Goal: Task Accomplishment & Management: Complete application form

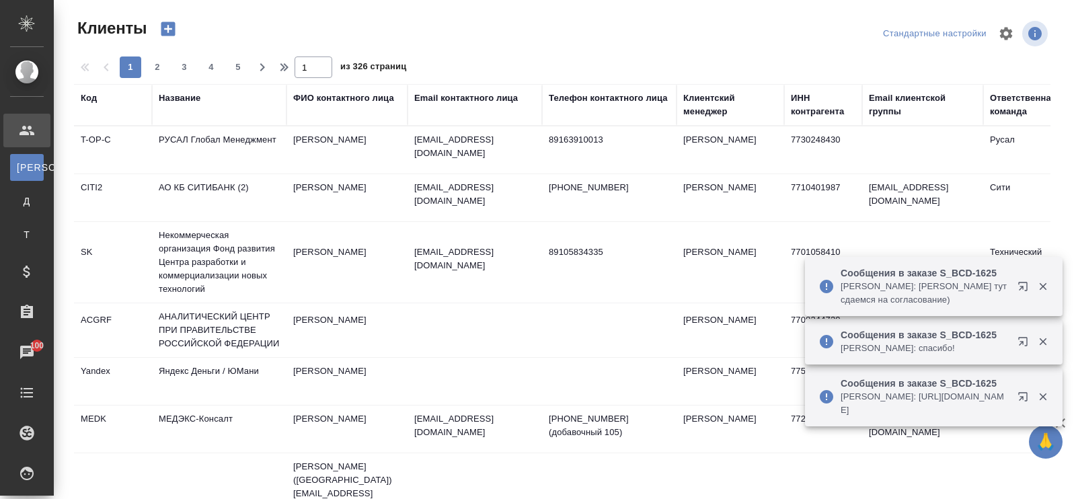
select select "RU"
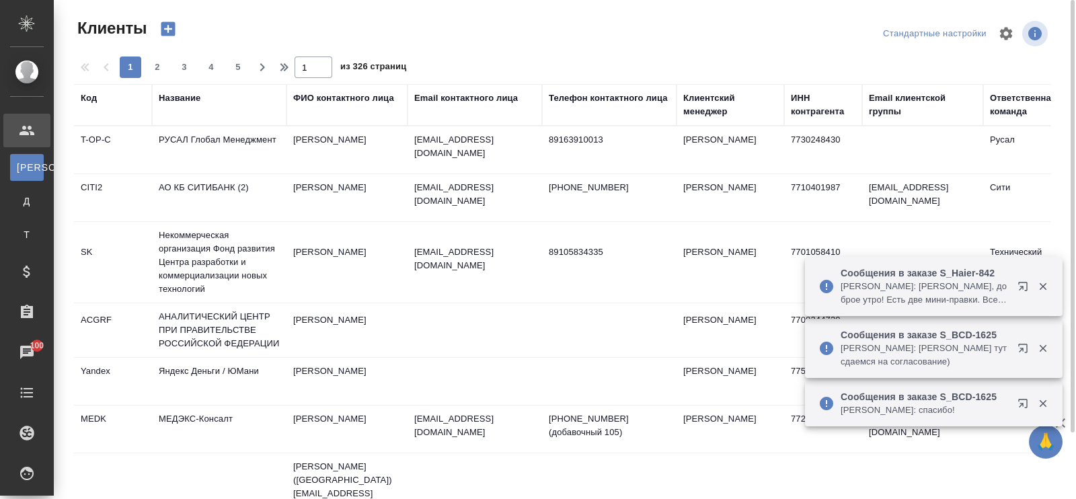
click at [184, 100] on div "Название" at bounding box center [180, 97] width 42 height 13
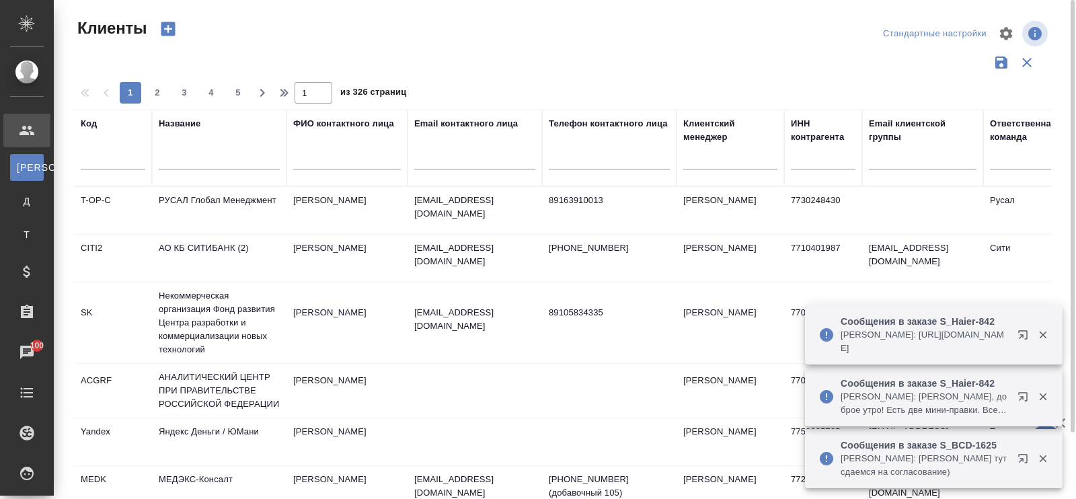
click at [168, 169] on input "text" at bounding box center [219, 161] width 121 height 17
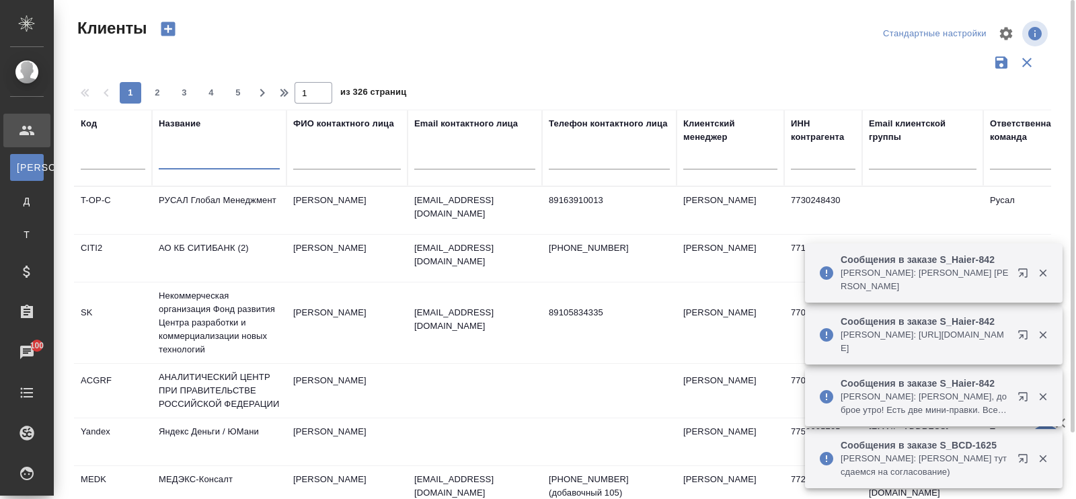
click at [820, 159] on input "text" at bounding box center [823, 161] width 65 height 17
paste input "9718273201"
type input "9718273201"
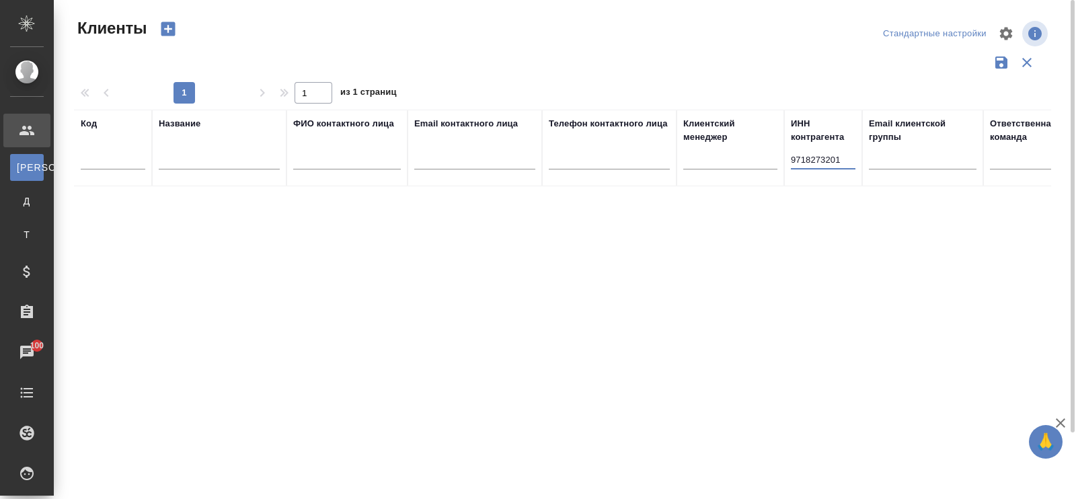
drag, startPoint x: 843, startPoint y: 155, endPoint x: 783, endPoint y: 155, distance: 59.8
click at [783, 155] on tr "Код Название ФИО контактного лица Email контактного лица Телефон контактного ли…" at bounding box center [582, 148] width 1017 height 77
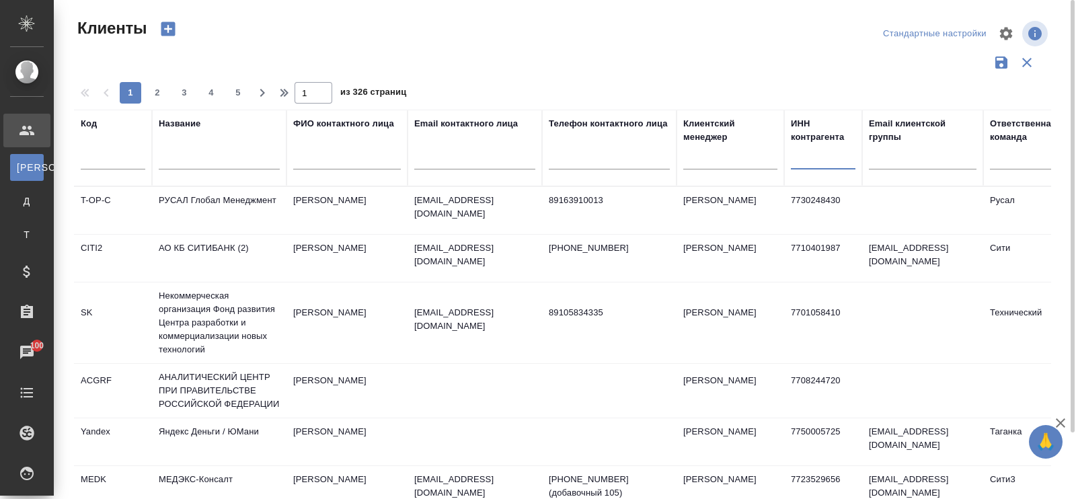
click at [168, 30] on icon "button" at bounding box center [168, 28] width 19 height 19
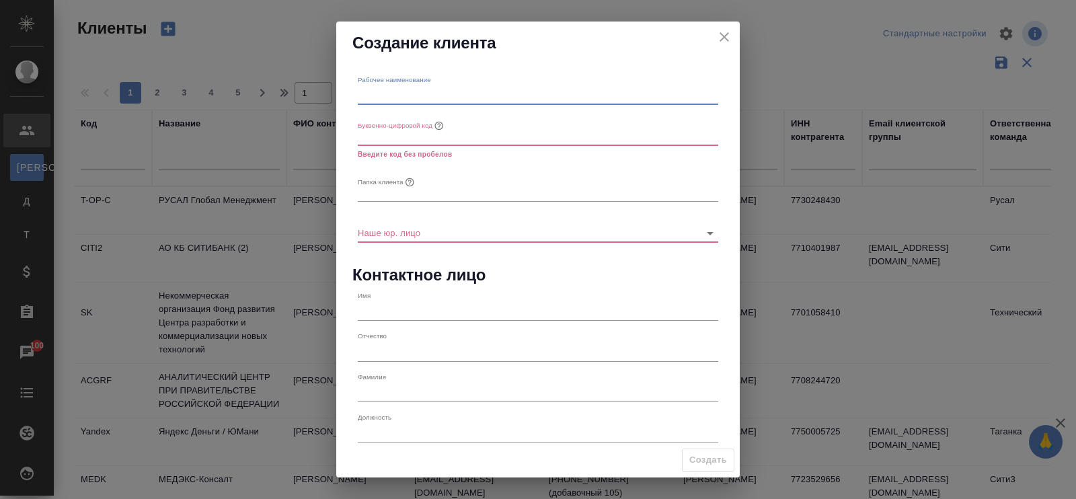
click at [368, 95] on input "text" at bounding box center [538, 95] width 360 height 19
paste input "АВТОНОМНАЯ НЕКОММЕРЧЕСКАЯ ОРГАНИЗАЦИЯ СОДЕЙСТВИЯ РАЗВИТИЮ КУЛЬТУРНЫХ И ДЕЛОВЫХ …"
type input "АВТОНОМНАЯ НЕКОММЕРЧЕСКАЯ ОРГАНИЗАЦИЯ СОДЕЙСТВИЯ РАЗВИТИЮ КУЛЬТУРНЫХ И ДЕЛОВЫХ …"
click at [415, 136] on input "text" at bounding box center [538, 135] width 360 height 19
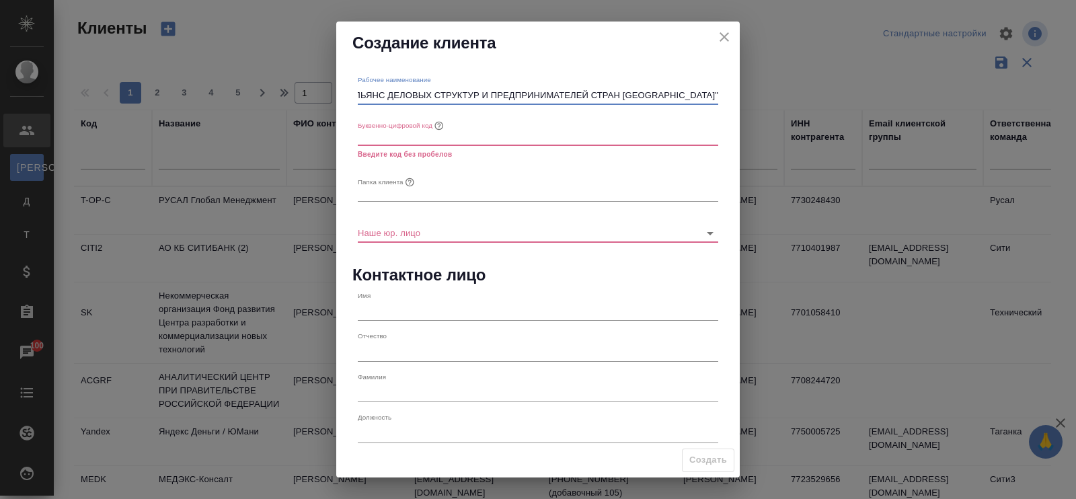
scroll to position [0, 0]
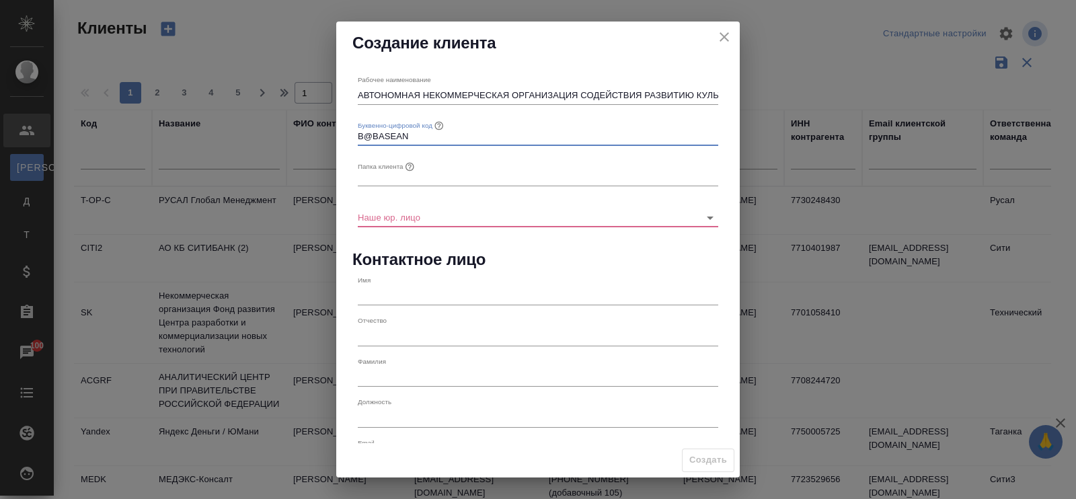
click at [370, 135] on input "B@BASEAN" at bounding box center [538, 135] width 360 height 19
drag, startPoint x: 403, startPoint y: 131, endPoint x: 353, endPoint y: 129, distance: 50.5
click at [353, 130] on div "Буквенно-цифровой код B2BASEAN" at bounding box center [537, 130] width 371 height 40
type input "B2BASEAN"
click at [383, 178] on input "text" at bounding box center [538, 176] width 360 height 19
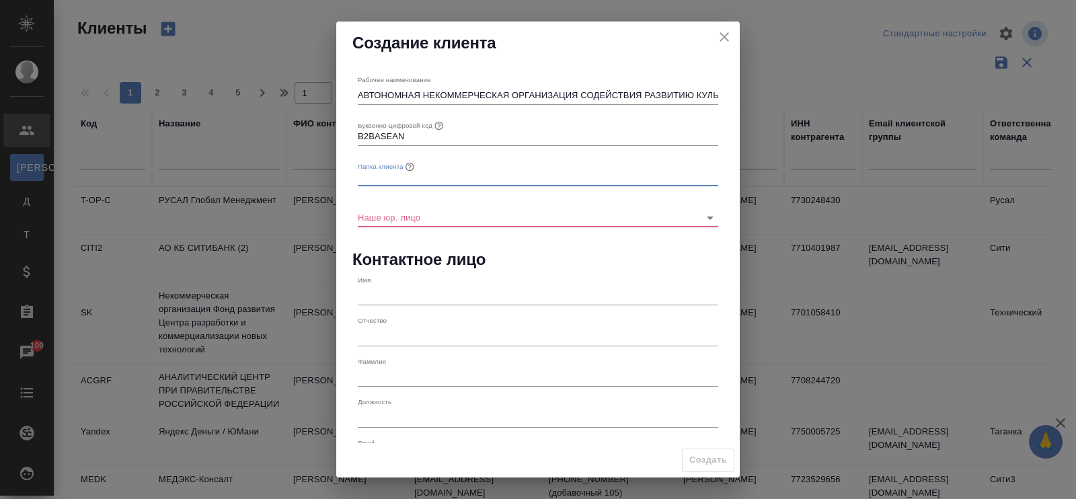
paste input "B2BASEAN"
type input "B2BASEAN"
click at [386, 214] on input "Наше юр. лицо" at bounding box center [516, 217] width 317 height 18
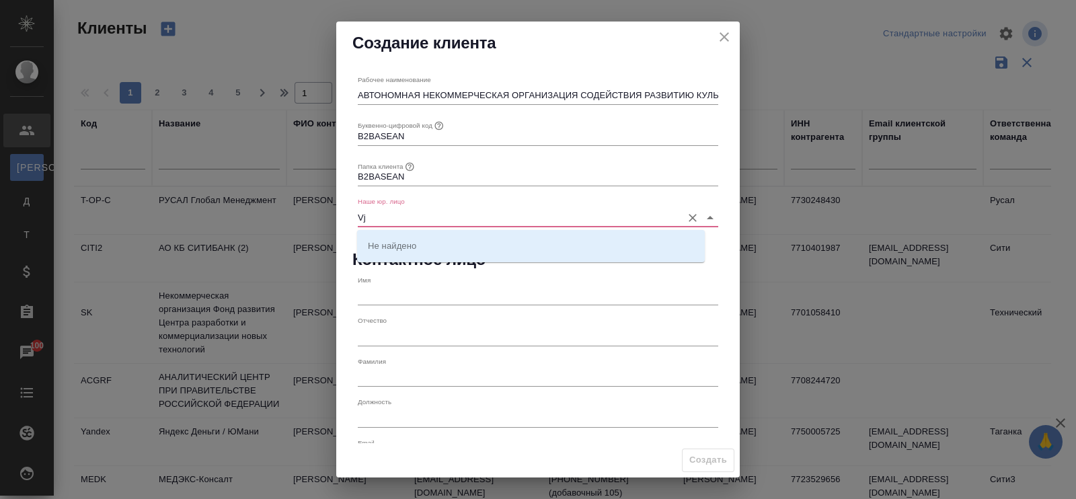
type input "V"
click at [418, 244] on p "(МБ) ООО "Монблан"" at bounding box center [412, 245] width 88 height 13
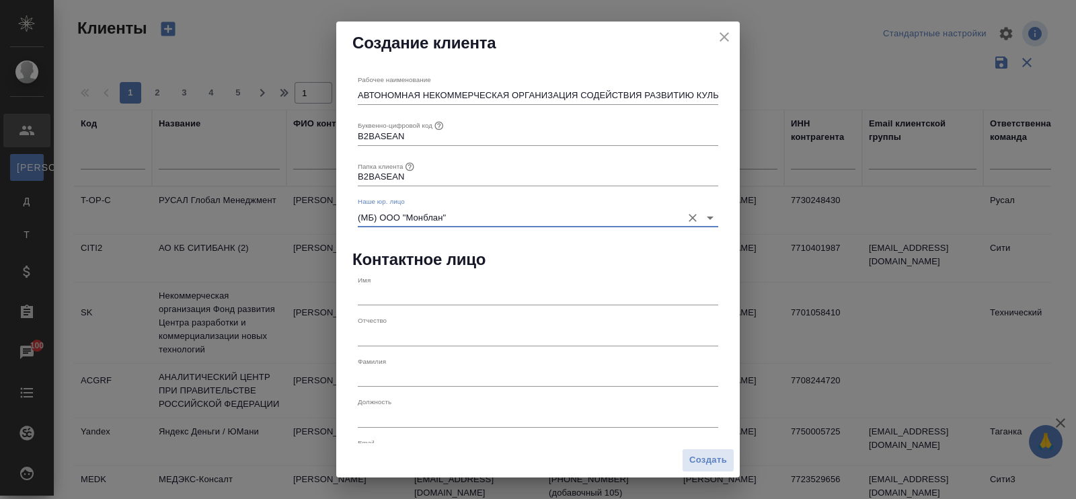
type input "(МБ) ООО "Монблан""
click at [397, 296] on input "text" at bounding box center [538, 295] width 360 height 19
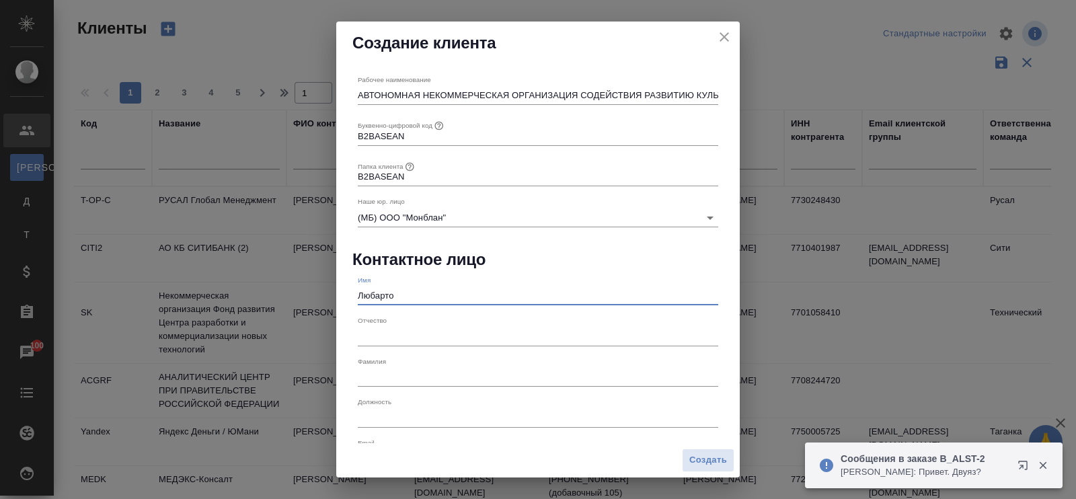
type input "Любарто"
click at [383, 381] on input "text" at bounding box center [538, 377] width 360 height 19
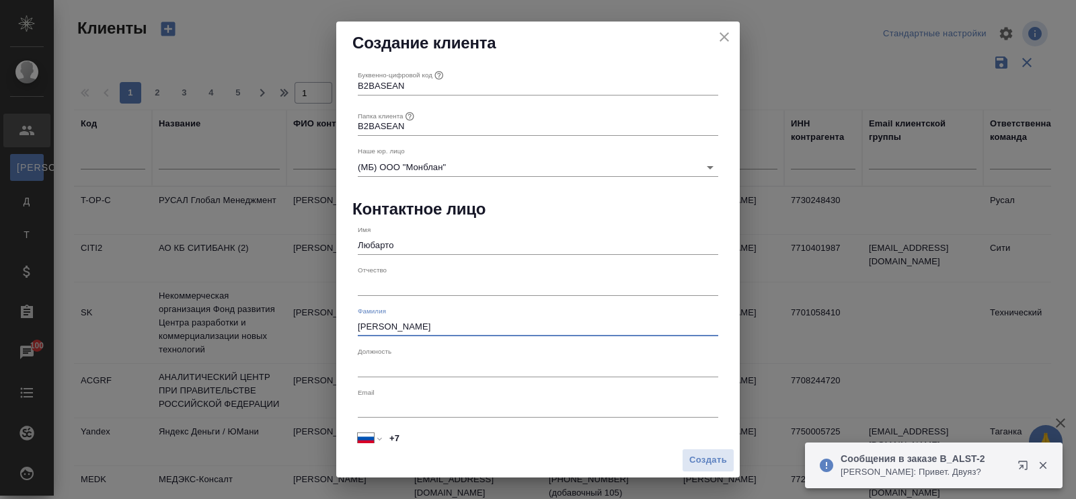
scroll to position [65, 0]
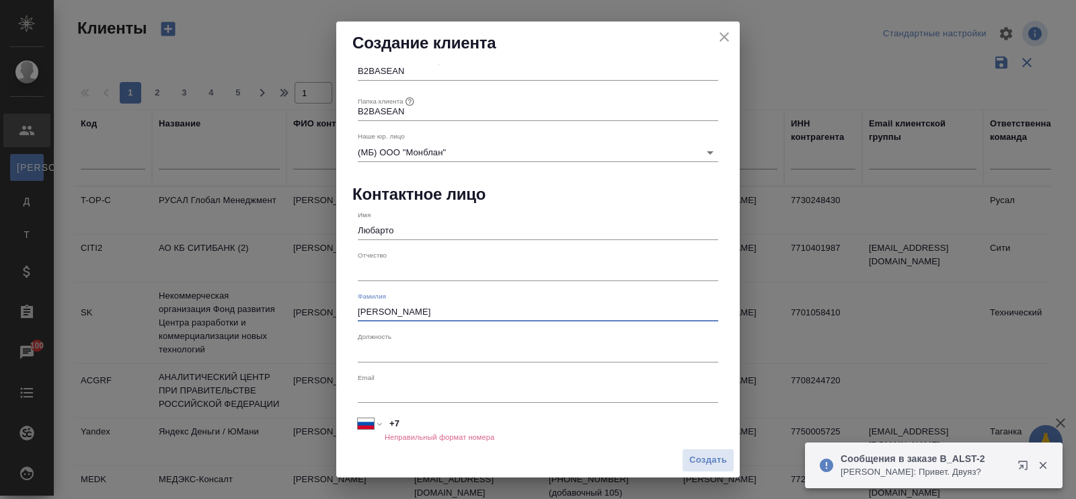
type input "[PERSON_NAME]"
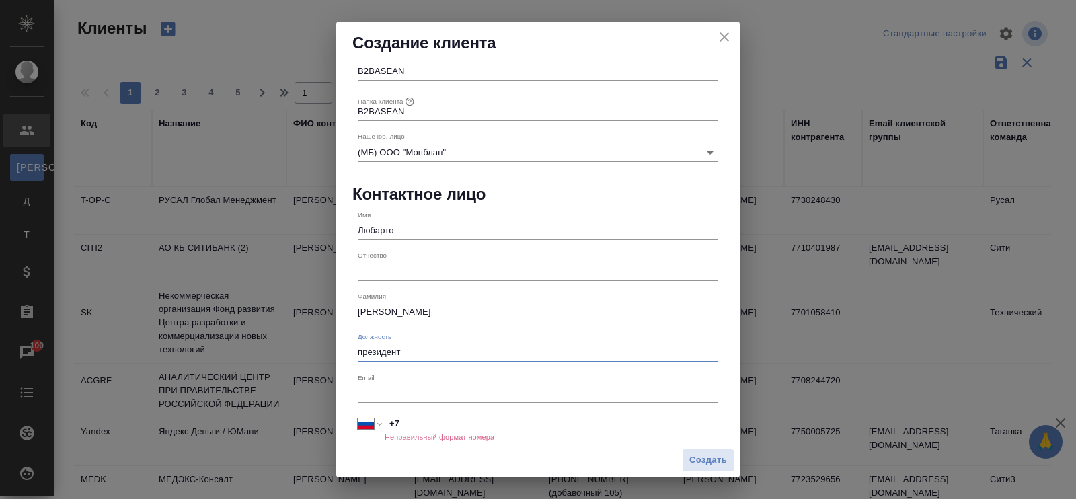
click at [376, 352] on input "президент" at bounding box center [538, 352] width 360 height 19
type input "президент"
drag, startPoint x: 379, startPoint y: 392, endPoint x: 391, endPoint y: 398, distance: 13.5
click at [379, 393] on input "text" at bounding box center [538, 393] width 360 height 19
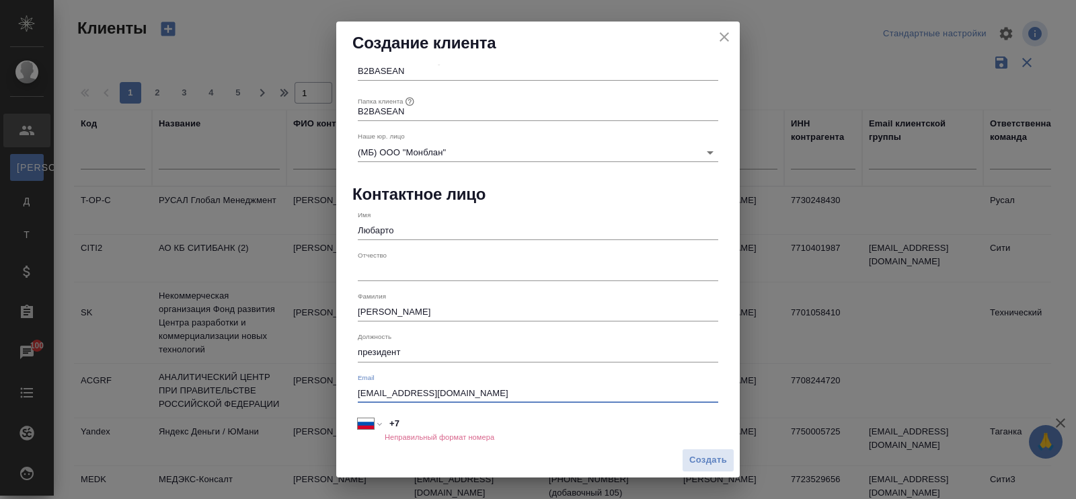
type input "[EMAIL_ADDRESS][DOMAIN_NAME]"
click at [444, 430] on input "+7" at bounding box center [551, 423] width 332 height 19
click at [703, 465] on span "Создать" at bounding box center [708, 460] width 38 height 15
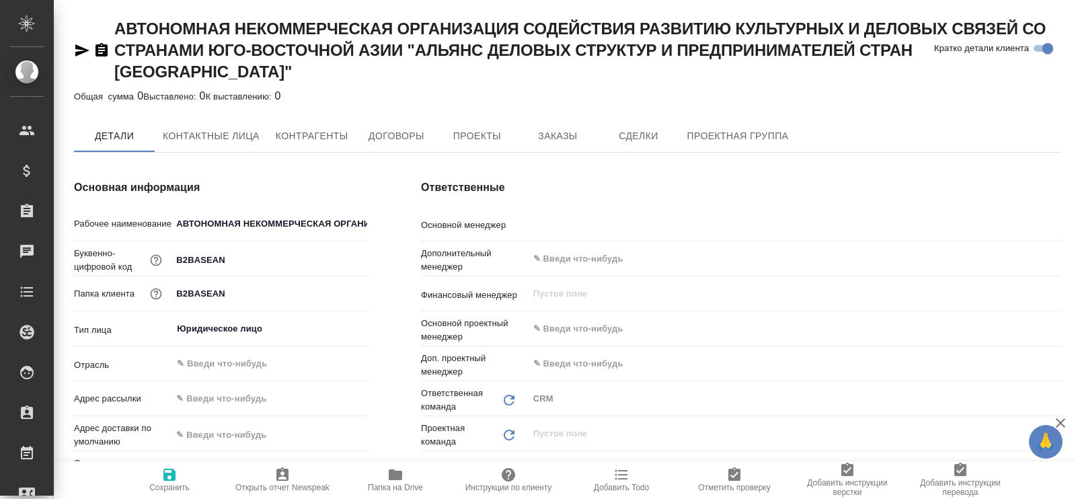
type input "[PERSON_NAME]pavlova"
type textarea "x"
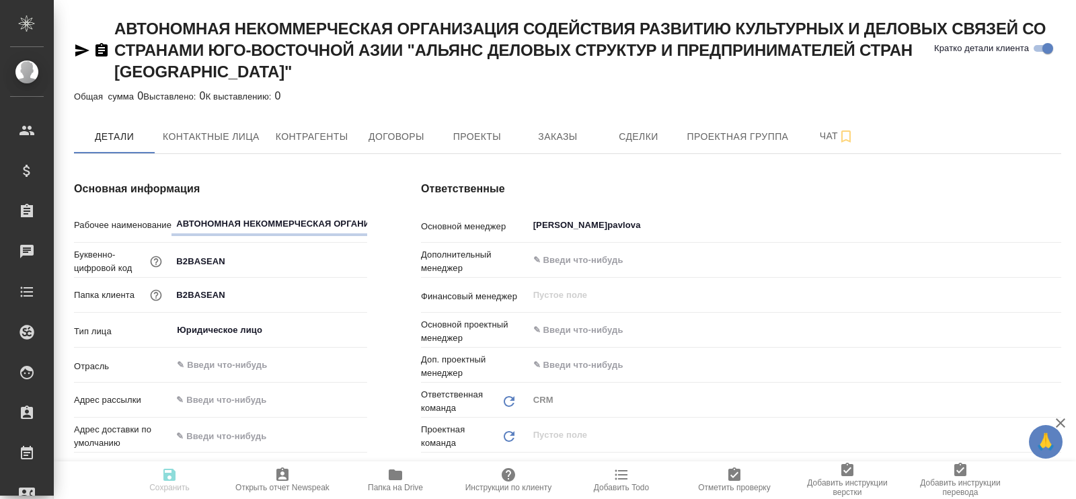
type textarea "x"
click at [208, 134] on span "Контактные лица" at bounding box center [211, 136] width 97 height 17
type textarea "x"
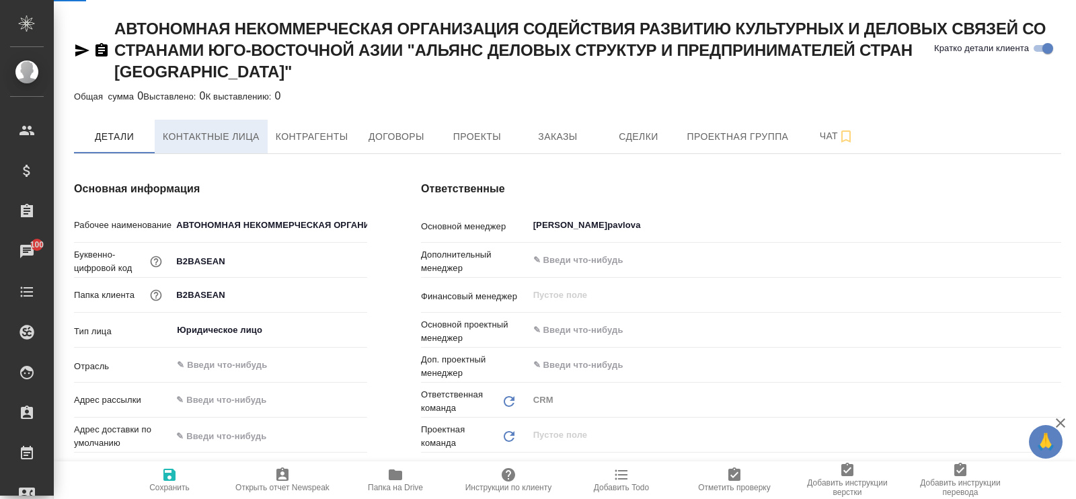
select select "RU"
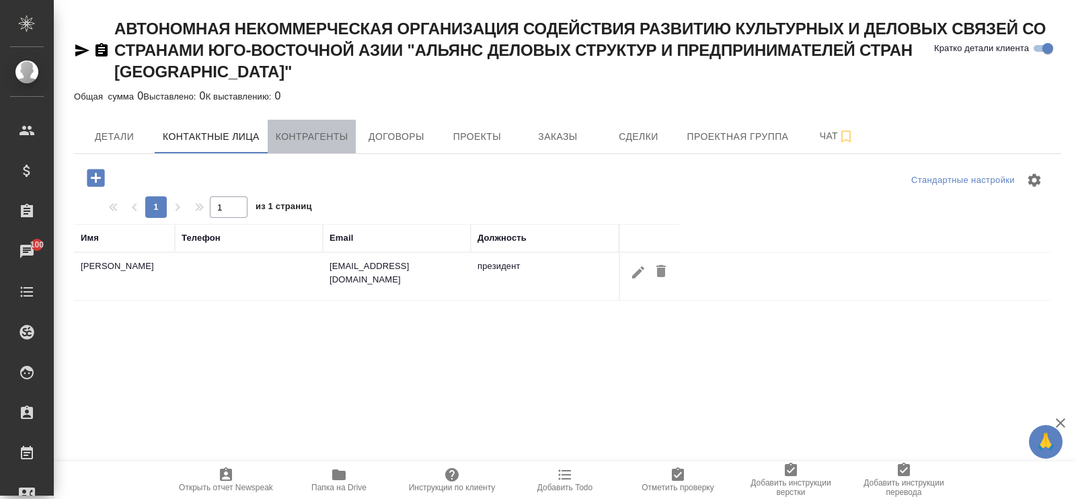
click at [308, 138] on span "Контрагенты" at bounding box center [312, 136] width 73 height 17
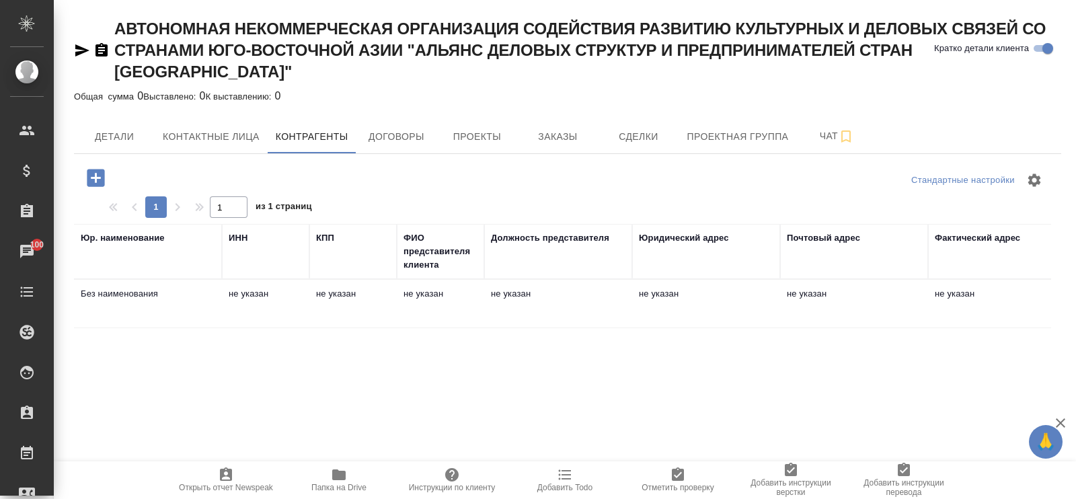
click at [89, 295] on td "Без наименования" at bounding box center [148, 303] width 148 height 47
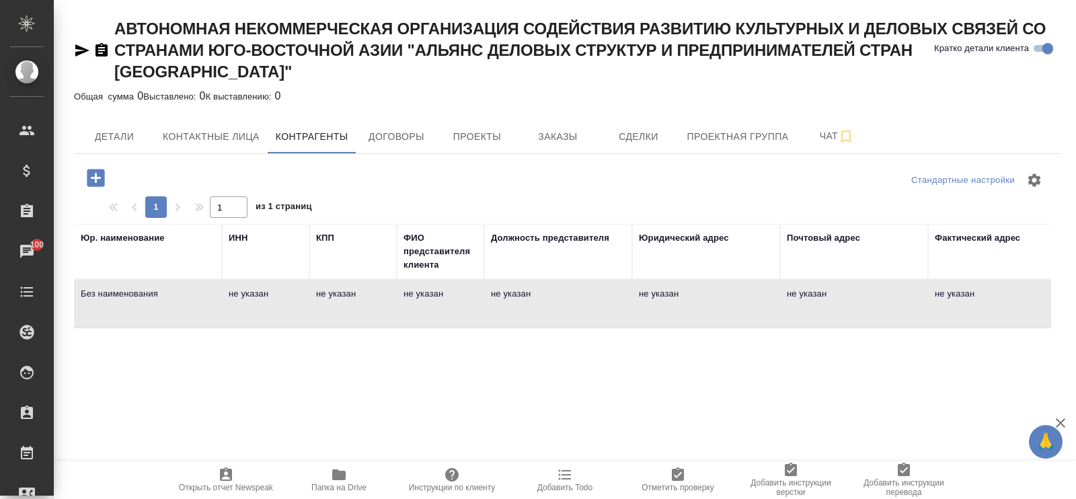
click at [134, 264] on div "Юр. наименование" at bounding box center [148, 251] width 134 height 40
drag, startPoint x: 94, startPoint y: 180, endPoint x: 122, endPoint y: 183, distance: 28.4
click at [94, 180] on icon "button" at bounding box center [95, 177] width 17 height 17
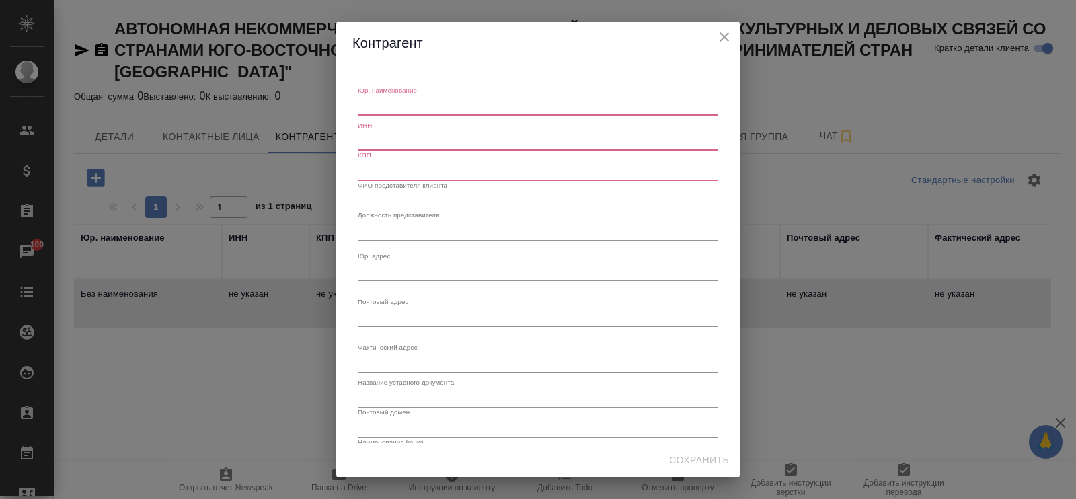
click at [404, 103] on textarea "Юр. наименование" at bounding box center [538, 106] width 360 height 10
paste textarea "АВТОНОМНАЯ НЕКОММЕРЧЕСКАЯ ОРГАНИЗАЦИЯ СОДЕЙСТВИЯ РАЗВИТИЮ КУЛЬТУРНЫХ И ДЕЛОВЫХ …"
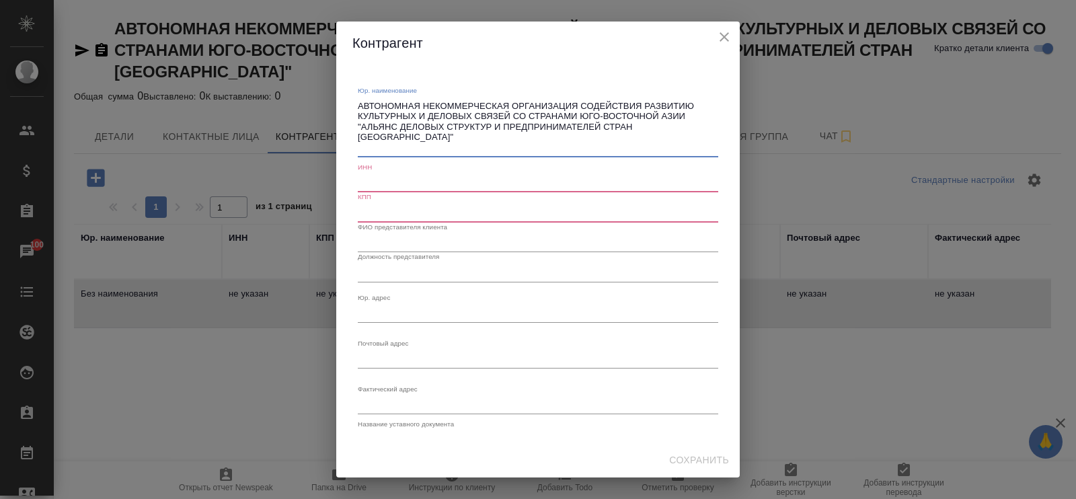
type textarea "АВТОНОМНАЯ НЕКОММЕРЧЕСКАЯ ОРГАНИЗАЦИЯ СОДЕЙСТВИЯ РАЗВИТИЮ КУЛЬТУРНЫХ И ДЕЛОВЫХ …"
click at [368, 186] on input "text" at bounding box center [538, 182] width 360 height 19
paste input "9718273201"
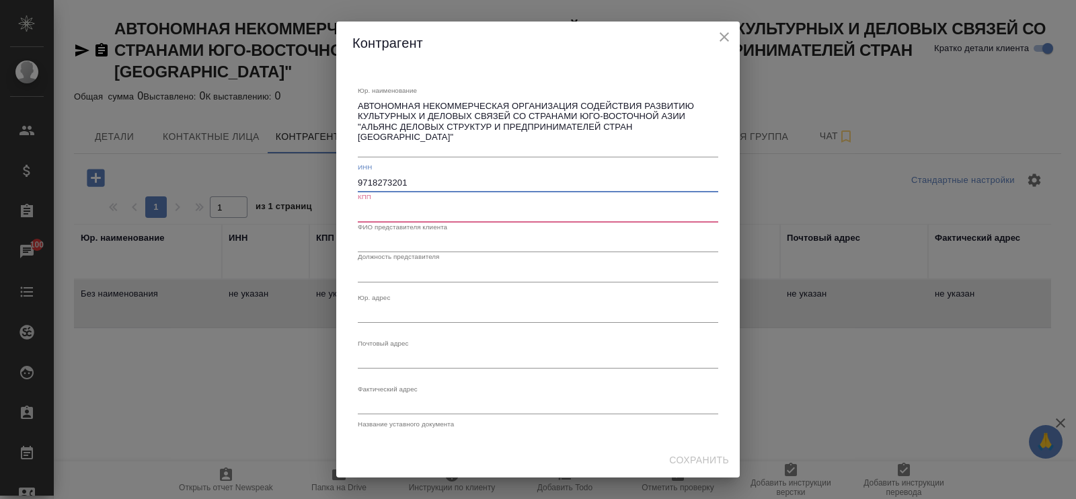
type input "9718273201"
click at [364, 214] on input "text" at bounding box center [538, 212] width 360 height 19
paste input "771801001"
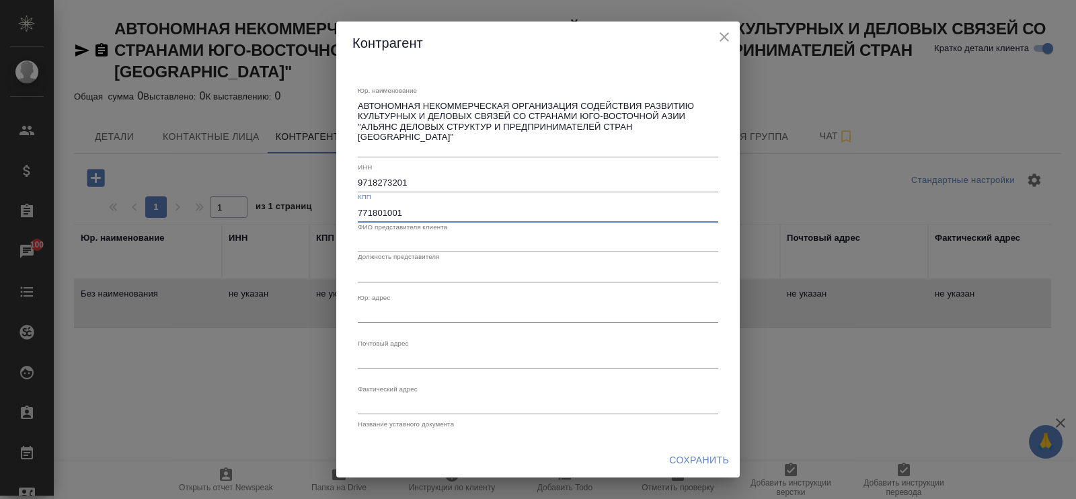
type input "771801001"
click at [390, 238] on input "text" at bounding box center [538, 242] width 360 height 19
type input "K"
type input "Любарто Сартойо"
click at [397, 274] on input "text" at bounding box center [538, 272] width 360 height 19
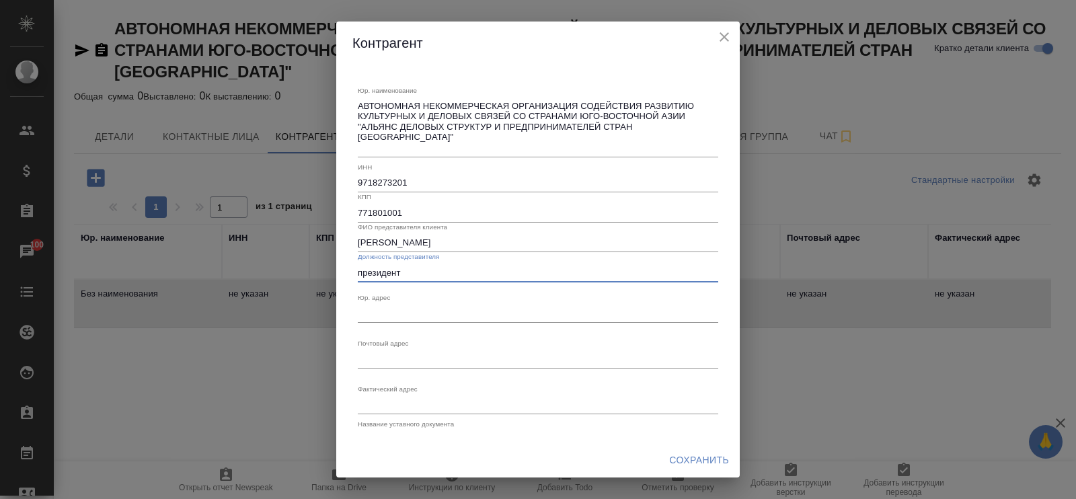
type input "президент"
click at [379, 314] on textarea "Юр. наименование" at bounding box center [538, 313] width 360 height 10
paste textarea "107061, г. Москва, вн.тер.г. Муниципальный Округ Преображенское, ул 2-я Пугачев…"
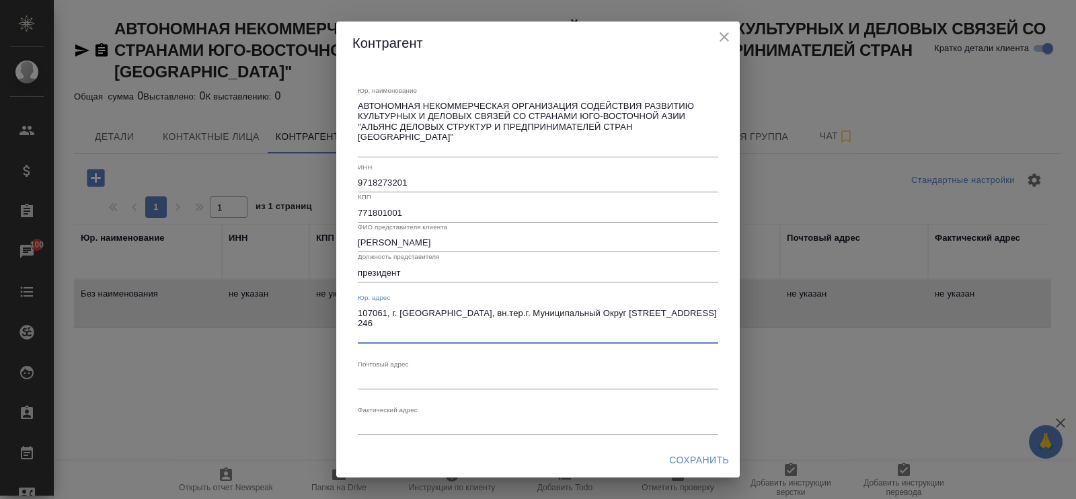
type textarea "107061, г. Москва, вн.тер.г. Муниципальный Округ Преображенское, ул 2-я Пугачев…"
click at [377, 375] on textarea "Юр. наименование" at bounding box center [538, 380] width 360 height 10
paste textarea "107061, г. Москва, вн.тер.г. Муниципальный Округ Преображенское, ул 2-я Пугачев…"
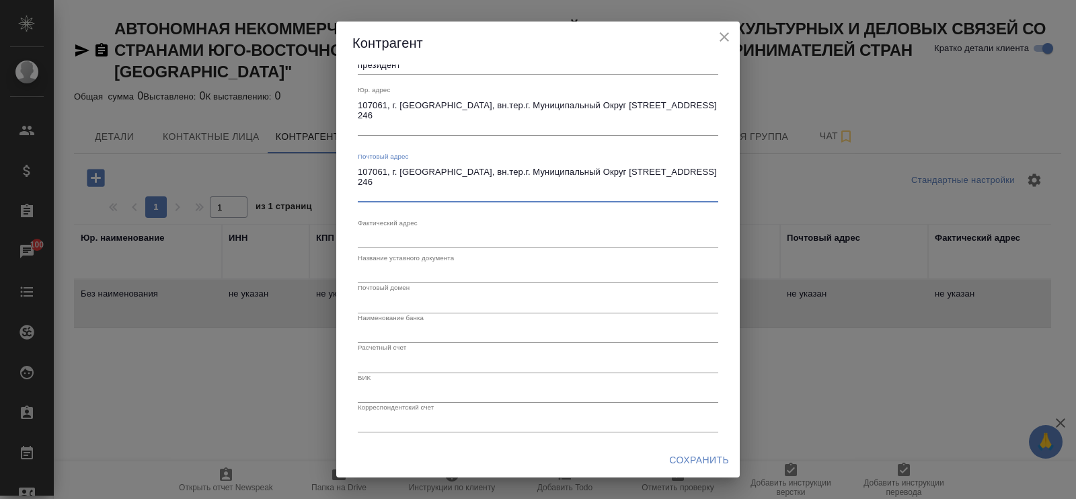
scroll to position [208, 0]
type textarea "107061, г. Москва, вн.тер.г. Муниципальный Округ Преображенское, ул 2-я Пугачев…"
click at [416, 272] on input "text" at bounding box center [538, 273] width 360 height 19
click at [401, 360] on input "text" at bounding box center [538, 362] width 360 height 19
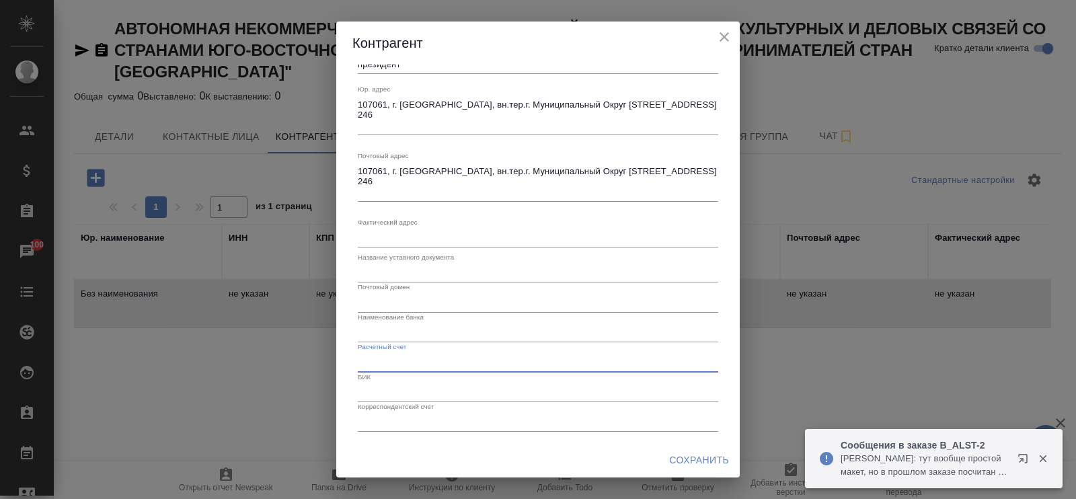
click at [694, 459] on span "Сохранить" at bounding box center [699, 460] width 60 height 17
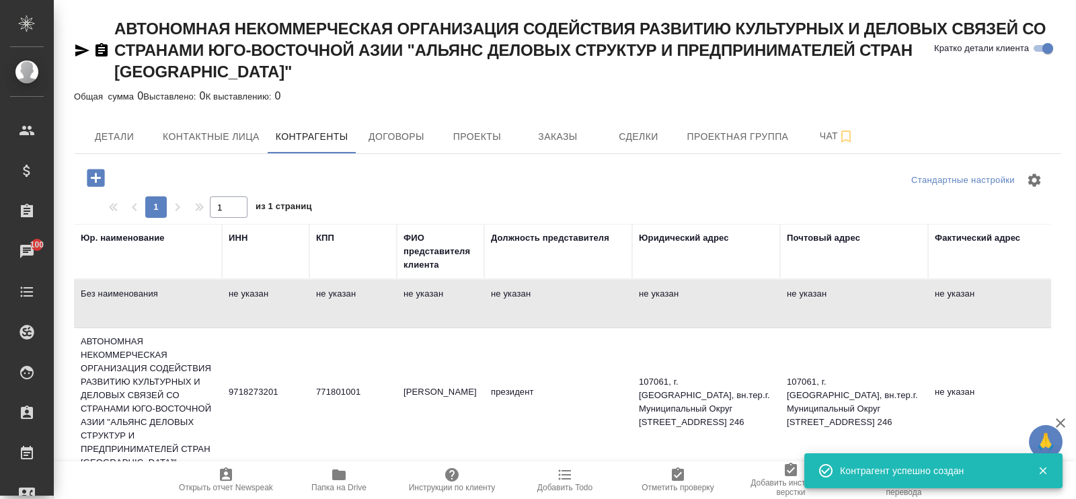
click at [1044, 409] on td "не указан" at bounding box center [1002, 402] width 148 height 47
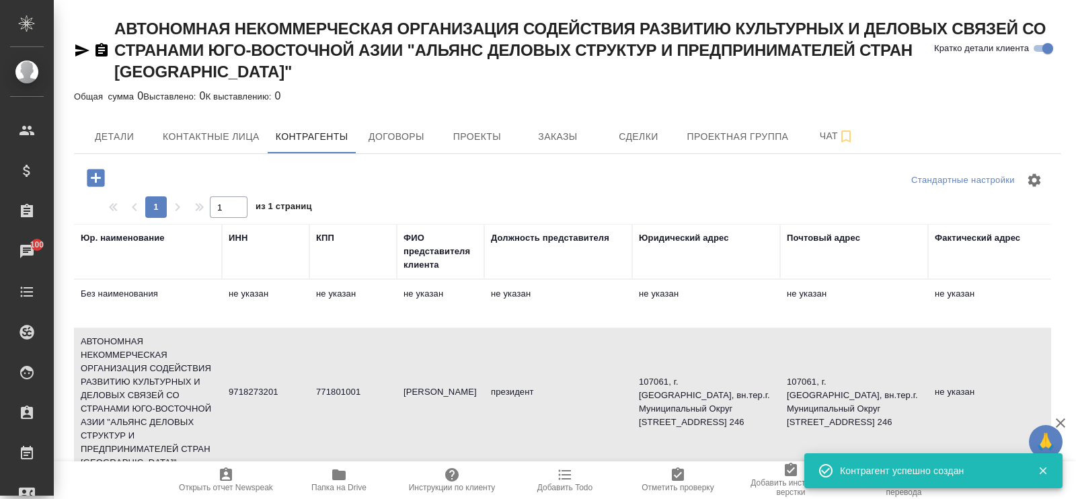
click at [1042, 475] on icon "button" at bounding box center [1043, 471] width 12 height 12
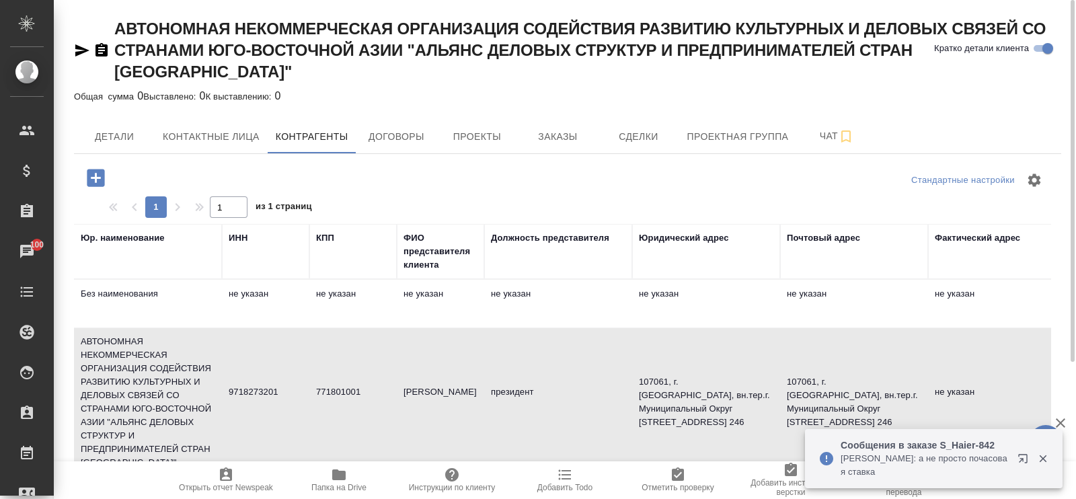
drag, startPoint x: 292, startPoint y: 79, endPoint x: 116, endPoint y: 25, distance: 184.8
click at [116, 25] on h2 "АВТОНОМНАЯ НЕКОММЕРЧЕСКАЯ ОРГАНИЗАЦИЯ СОДЕЙСТВИЯ РАЗВИТИЮ КУЛЬТУРНЫХ И ДЕЛОВЫХ …" at bounding box center [587, 50] width 947 height 65
click at [627, 44] on link "АВТОНОМНАЯ НЕКОММЕРЧЕСКАЯ ОРГАНИЗАЦИЯ СОДЕЙСТВИЯ РАЗВИТИЮ КУЛЬТУРНЫХ И ДЕЛОВЫХ …" at bounding box center [579, 49] width 931 height 61
